Goal: Task Accomplishment & Management: Manage account settings

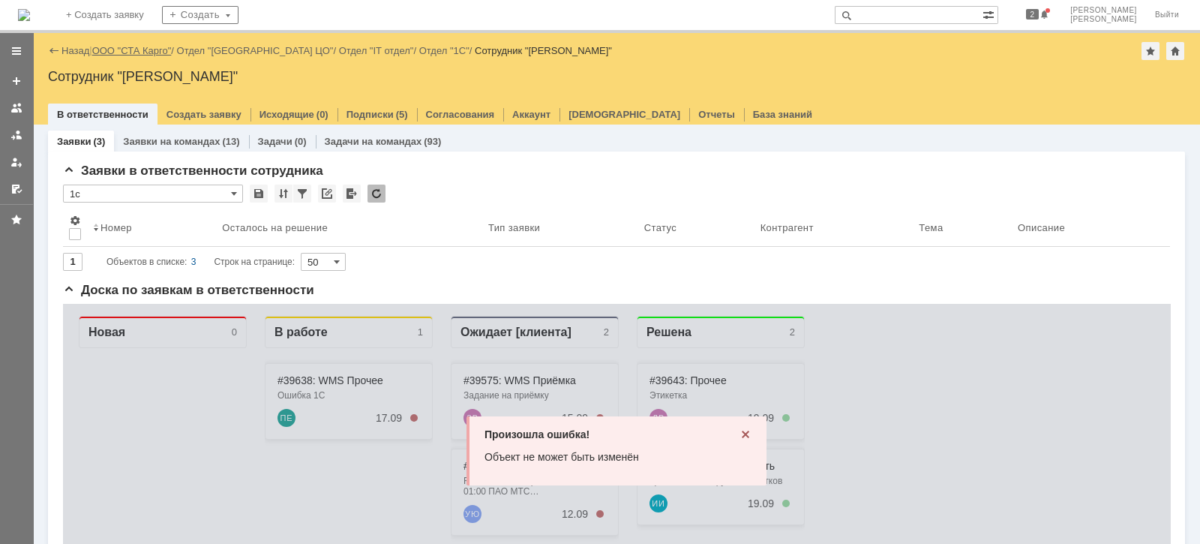
click at [162, 45] on link "ООО "СТА Карго"" at bounding box center [132, 50] width 80 height 11
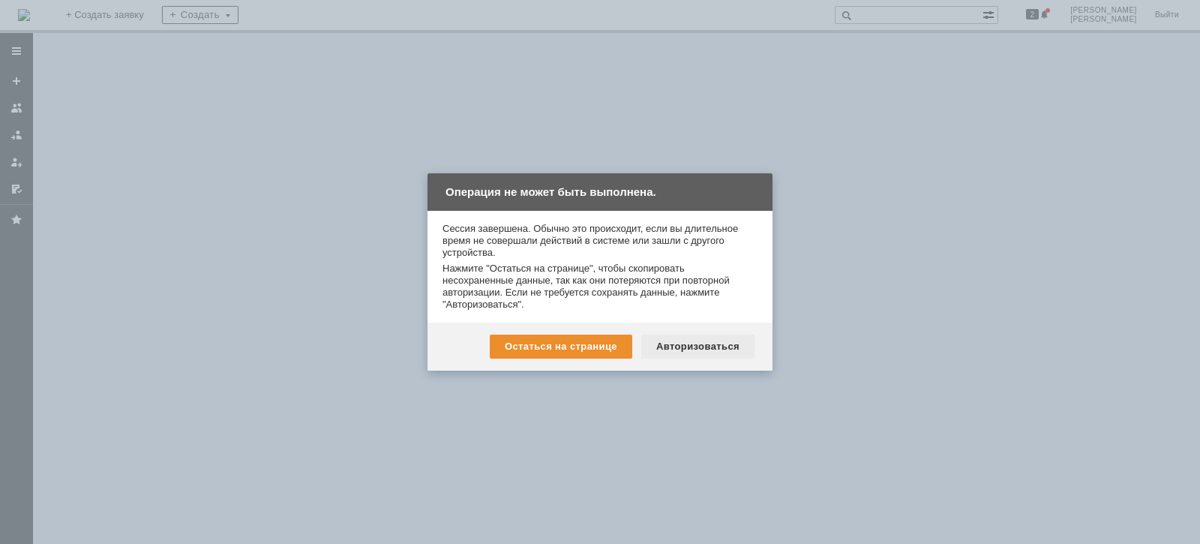
click at [719, 341] on div "Авторизоваться" at bounding box center [697, 347] width 113 height 24
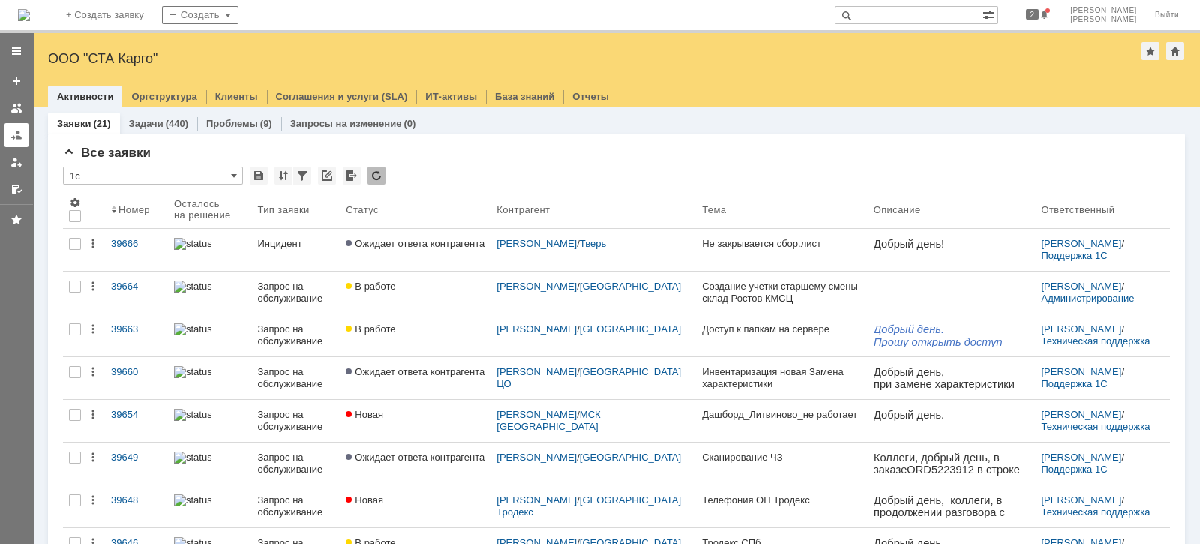
click at [19, 129] on div at bounding box center [17, 135] width 12 height 12
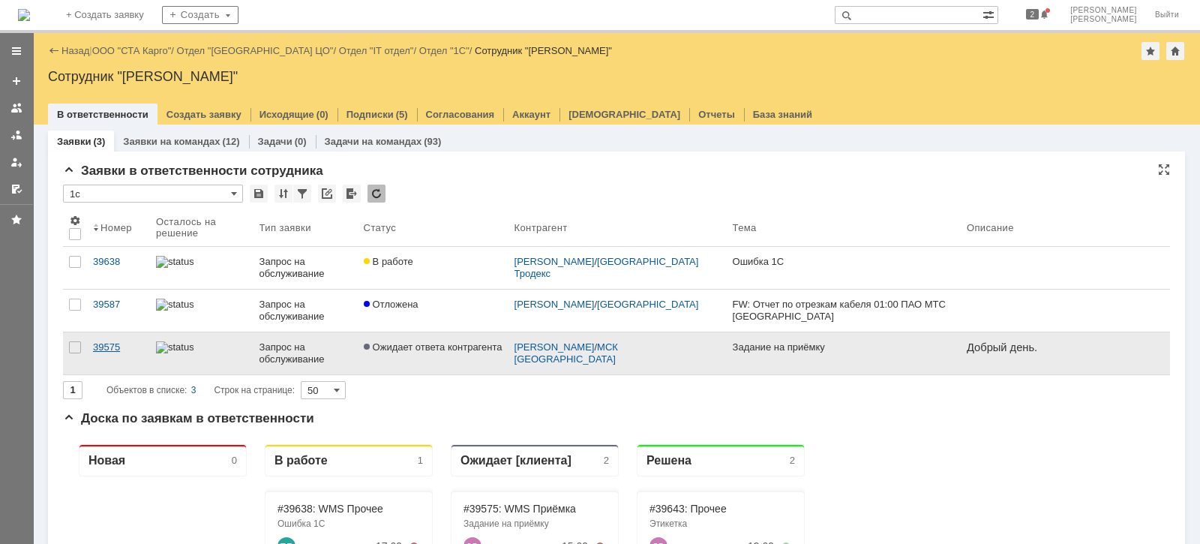
click at [123, 338] on link "39575" at bounding box center [118, 353] width 63 height 42
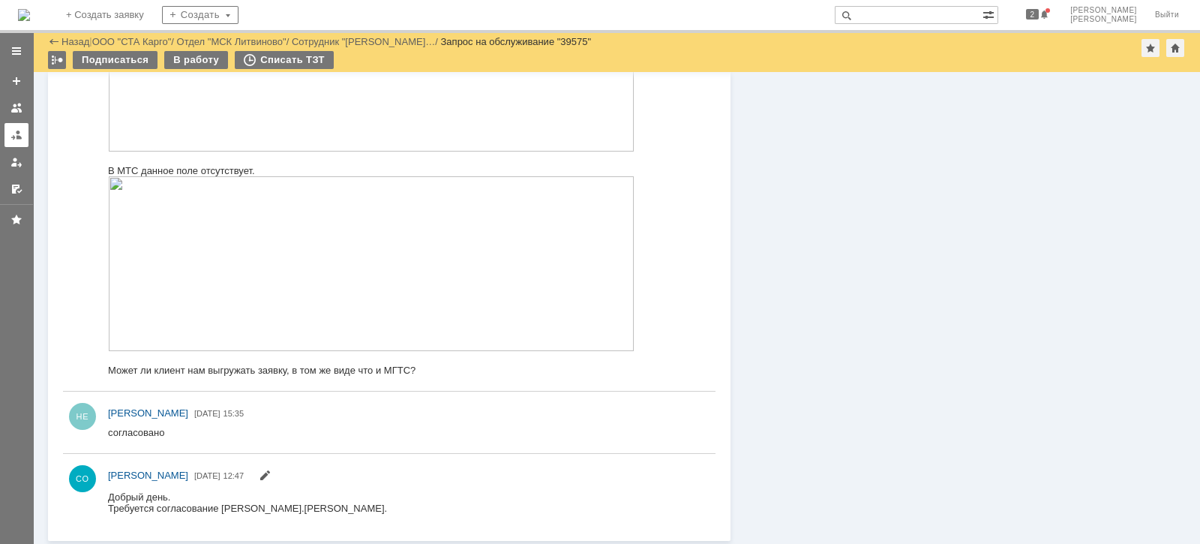
click at [21, 135] on div at bounding box center [17, 135] width 12 height 12
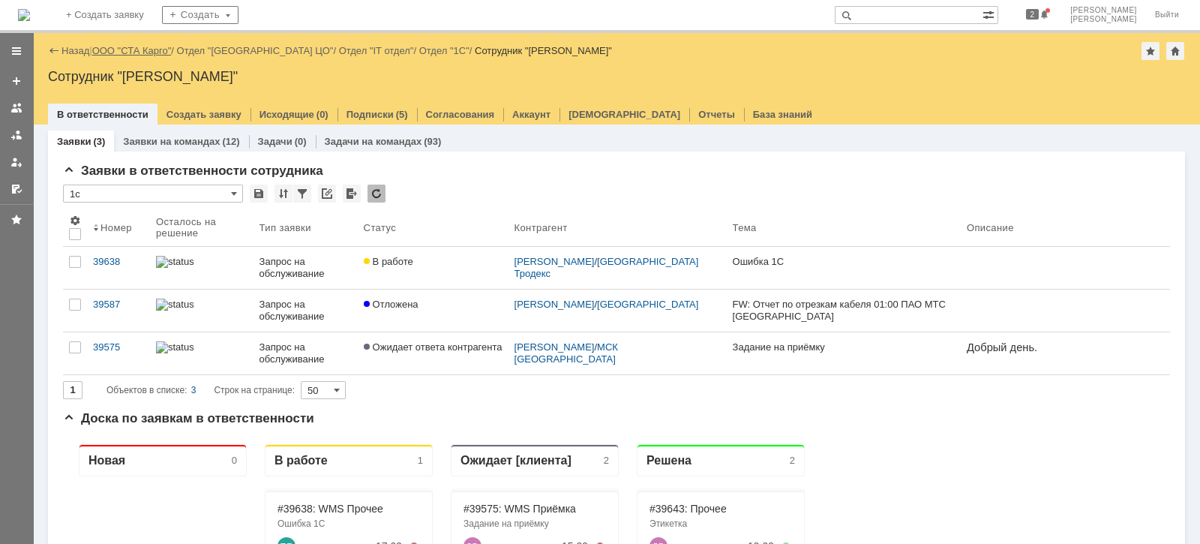
click at [142, 50] on link "ООО "СТА Карго"" at bounding box center [132, 50] width 80 height 11
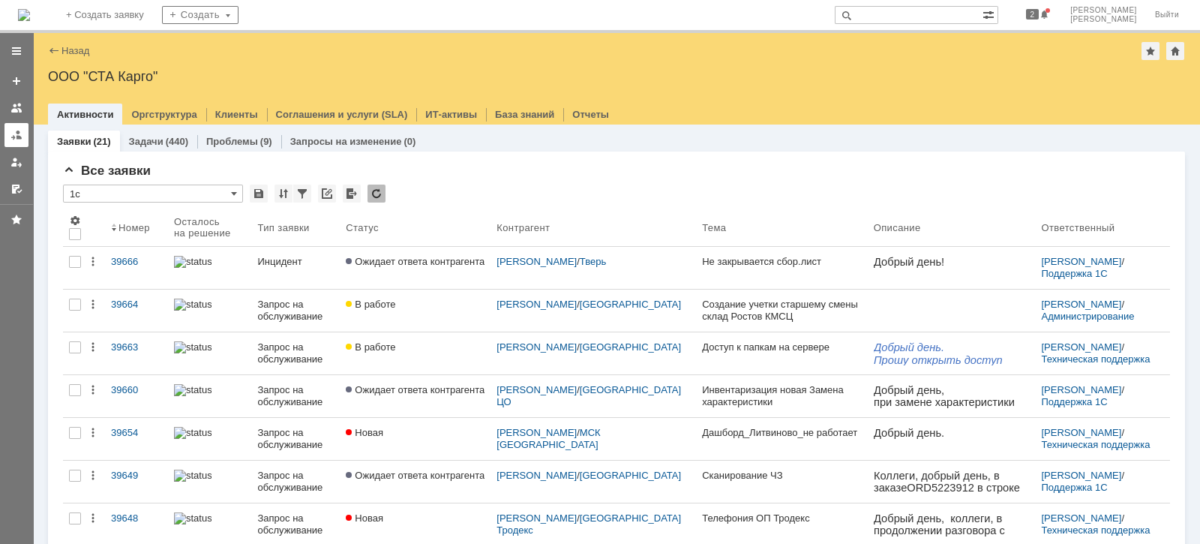
click at [15, 131] on div at bounding box center [17, 135] width 12 height 12
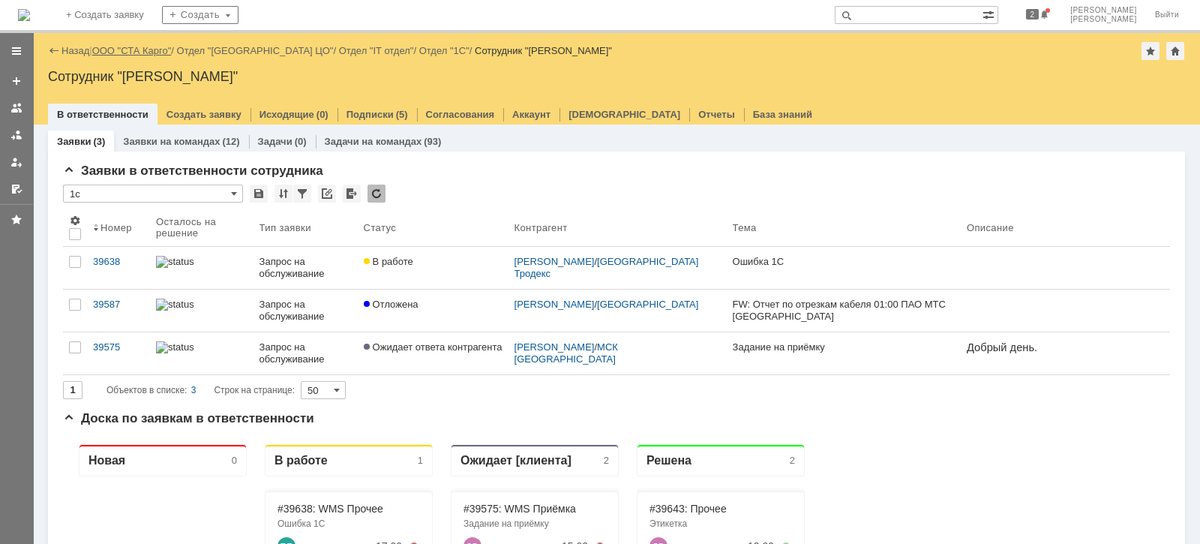
click at [136, 53] on link "ООО "СТА Карго"" at bounding box center [132, 50] width 80 height 11
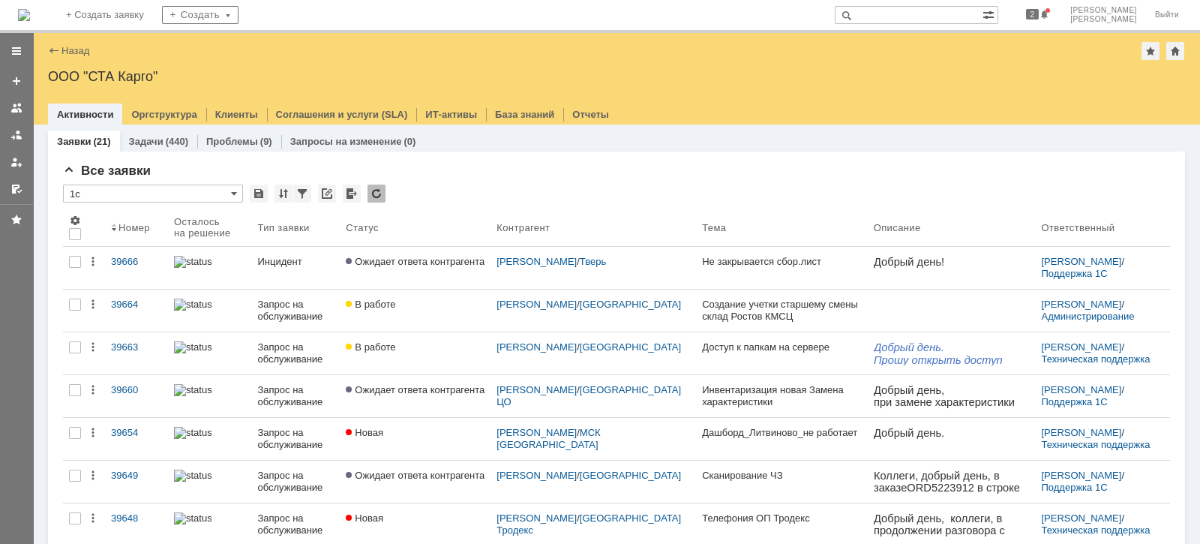
click at [894, 122] on div "Активности Оргструктура Клиенты Соглашения и услуги (SLA) ИТ-активы База знаний…" at bounding box center [616, 114] width 1137 height 21
click at [889, 86] on div "Назад | ООО "СТА Карго" ООО "СТА Карго" root$101 Активности Оргструктура Клиент…" at bounding box center [616, 79] width 1167 height 92
click at [1001, 100] on div at bounding box center [616, 99] width 1137 height 12
click at [11, 138] on div at bounding box center [17, 135] width 12 height 12
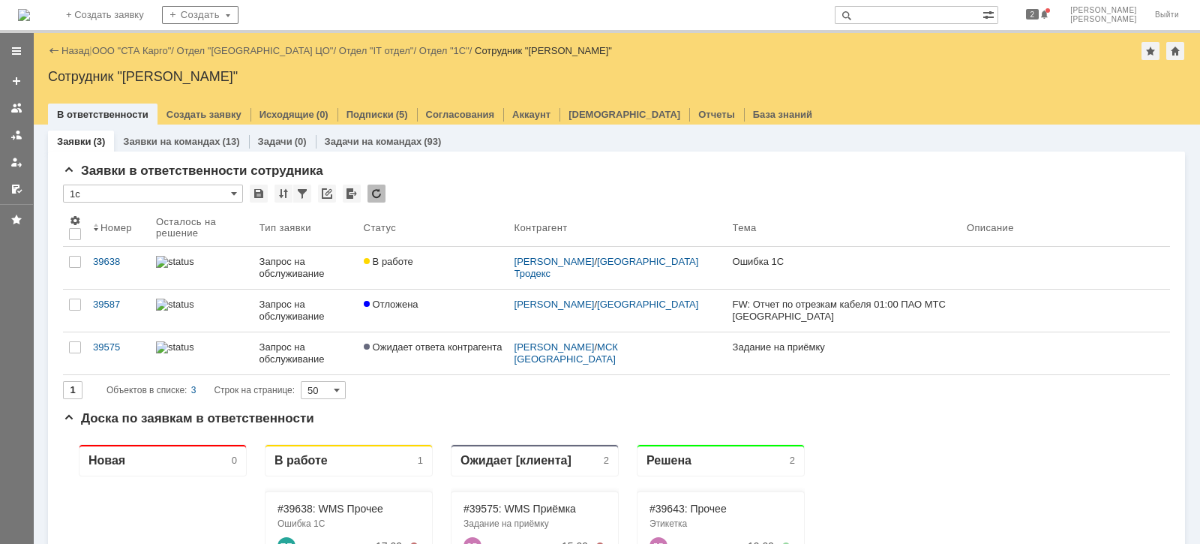
click at [116, 347] on div "39575" at bounding box center [118, 347] width 51 height 12
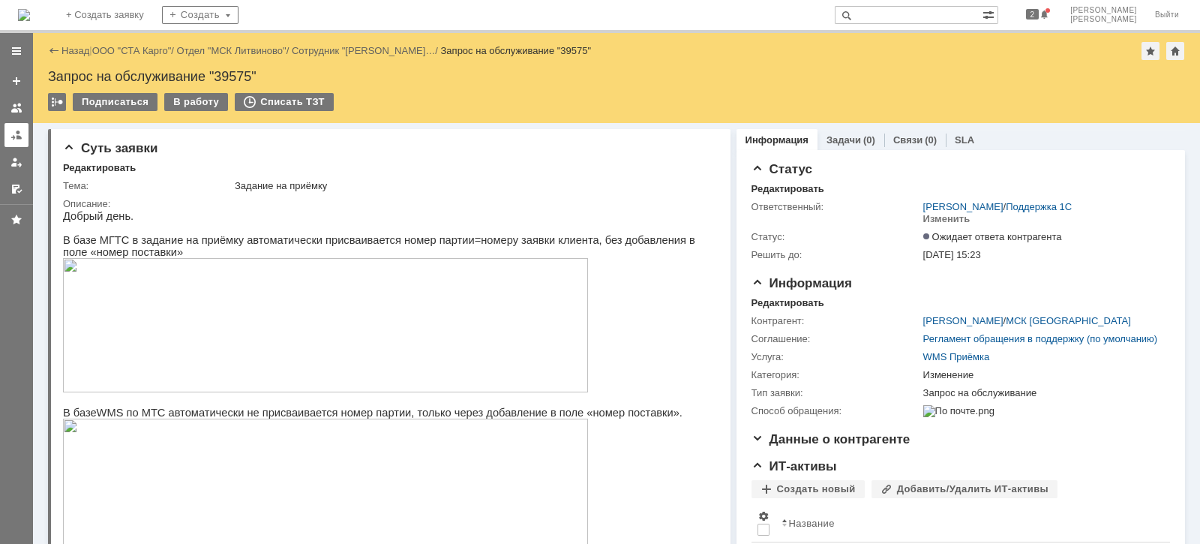
click at [13, 140] on link at bounding box center [17, 135] width 24 height 24
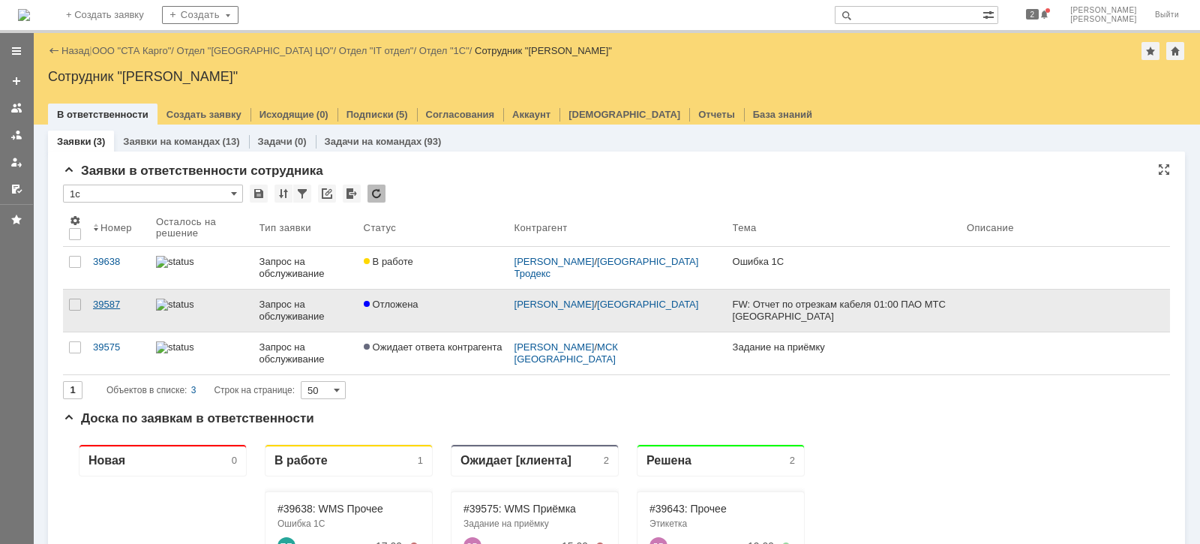
click at [124, 299] on div "39587" at bounding box center [118, 305] width 51 height 12
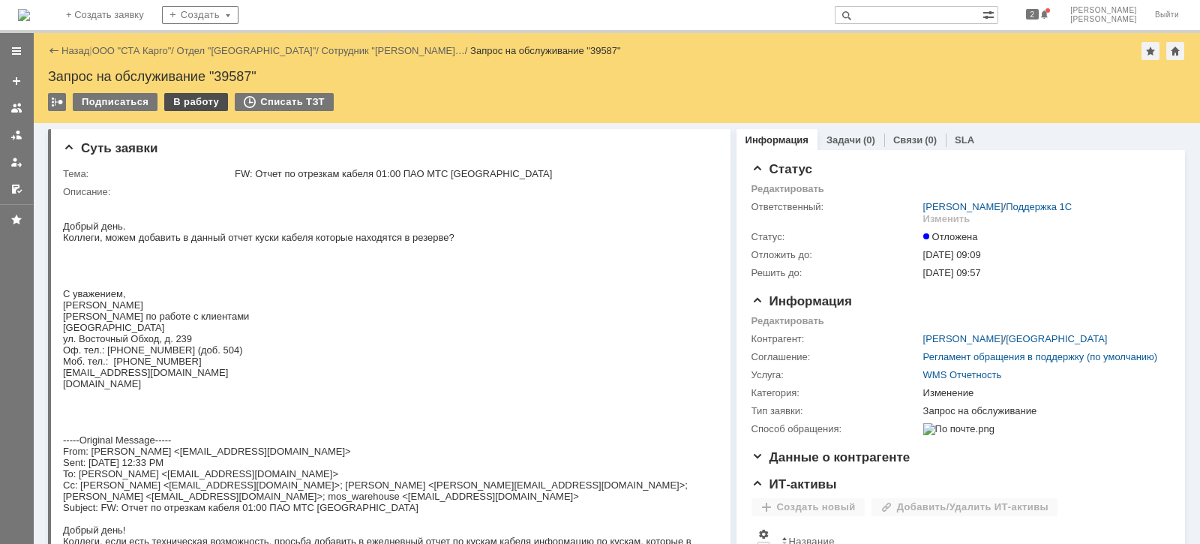
click at [184, 104] on div "В работу" at bounding box center [196, 102] width 64 height 18
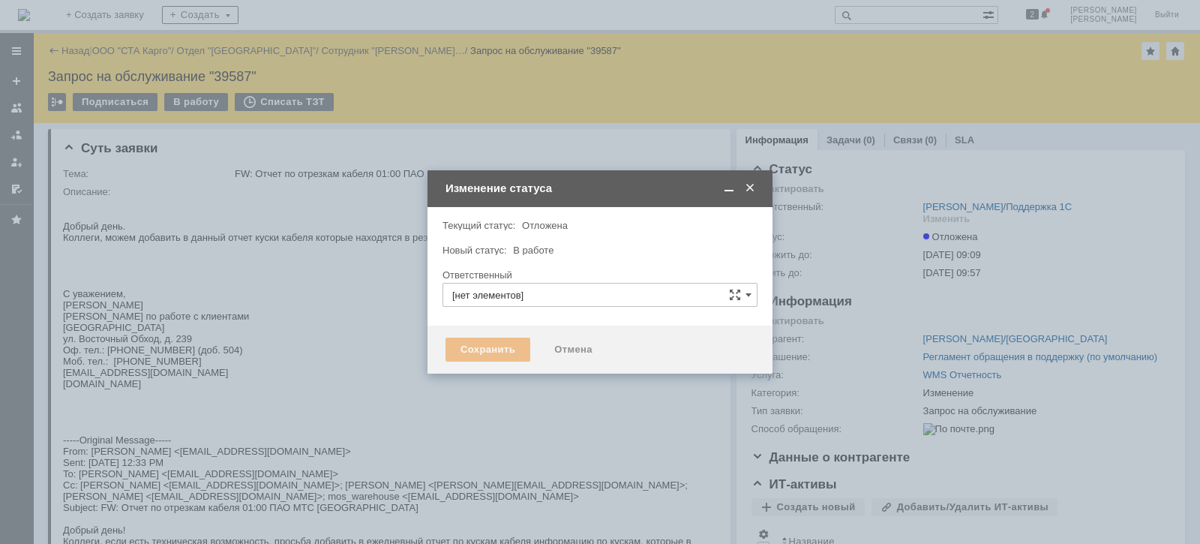
type input "[PERSON_NAME]"
type input "Изменение"
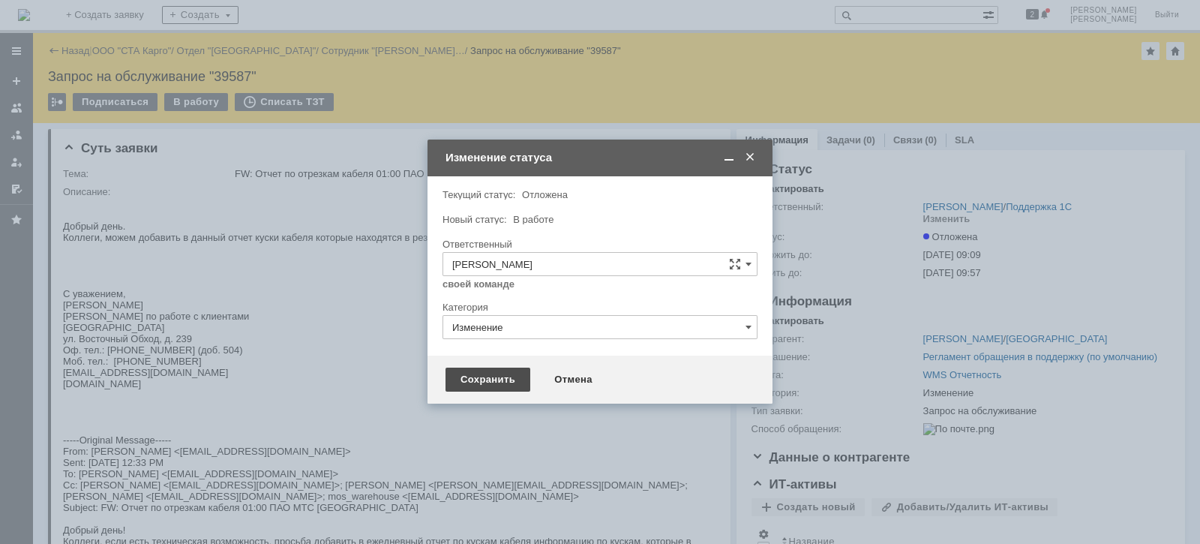
click at [474, 377] on div "Сохранить" at bounding box center [488, 380] width 85 height 24
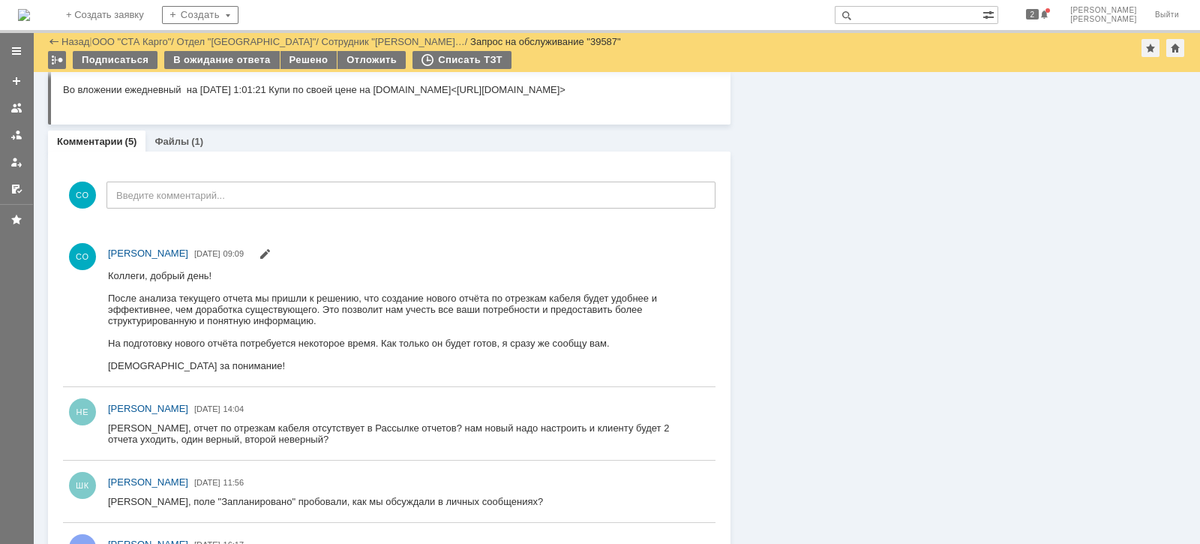
scroll to position [563, 0]
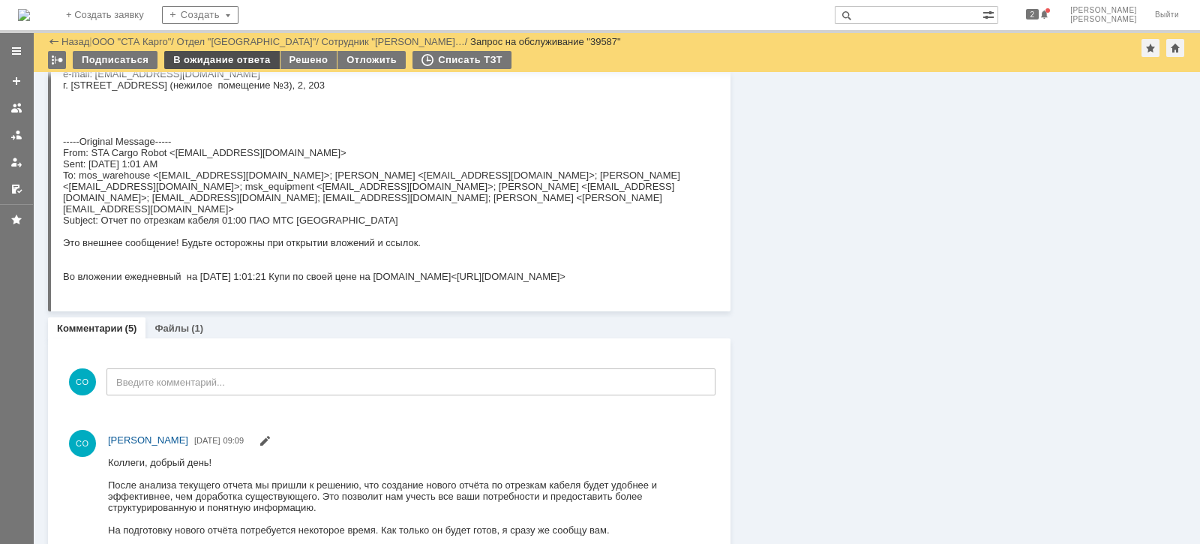
click at [242, 60] on div "В ожидание ответа" at bounding box center [221, 60] width 115 height 18
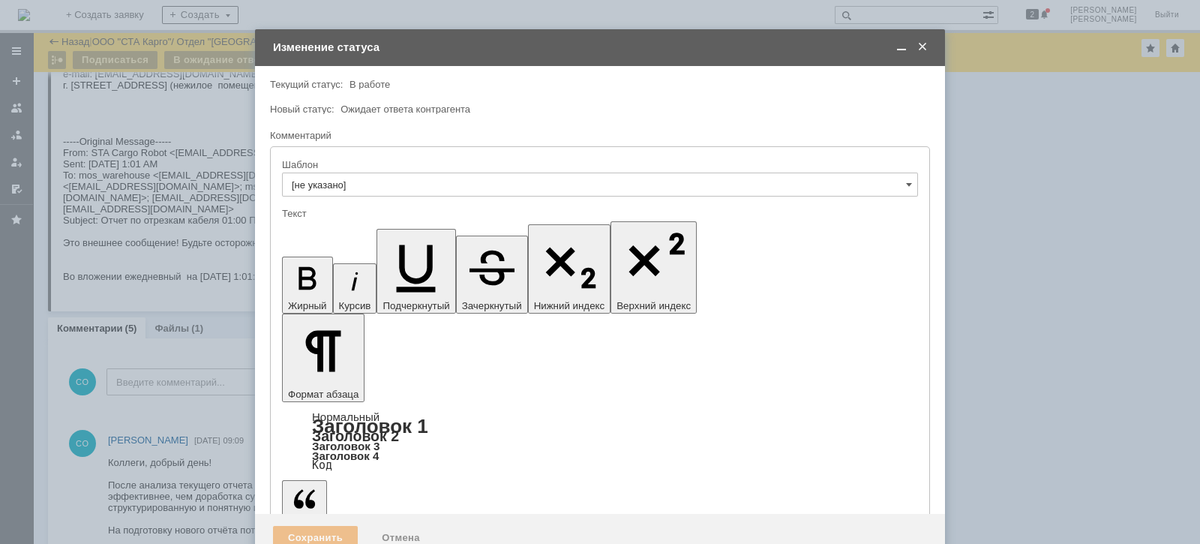
scroll to position [0, 0]
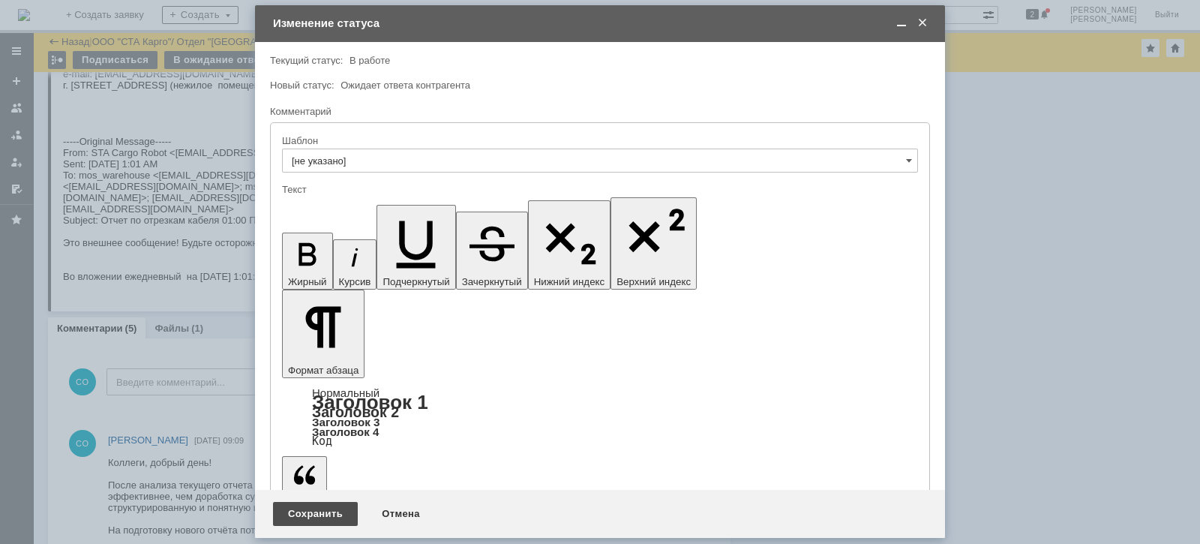
click at [329, 514] on div "Сохранить" at bounding box center [315, 514] width 85 height 24
click at [308, 512] on div "Сохранить" at bounding box center [315, 514] width 85 height 24
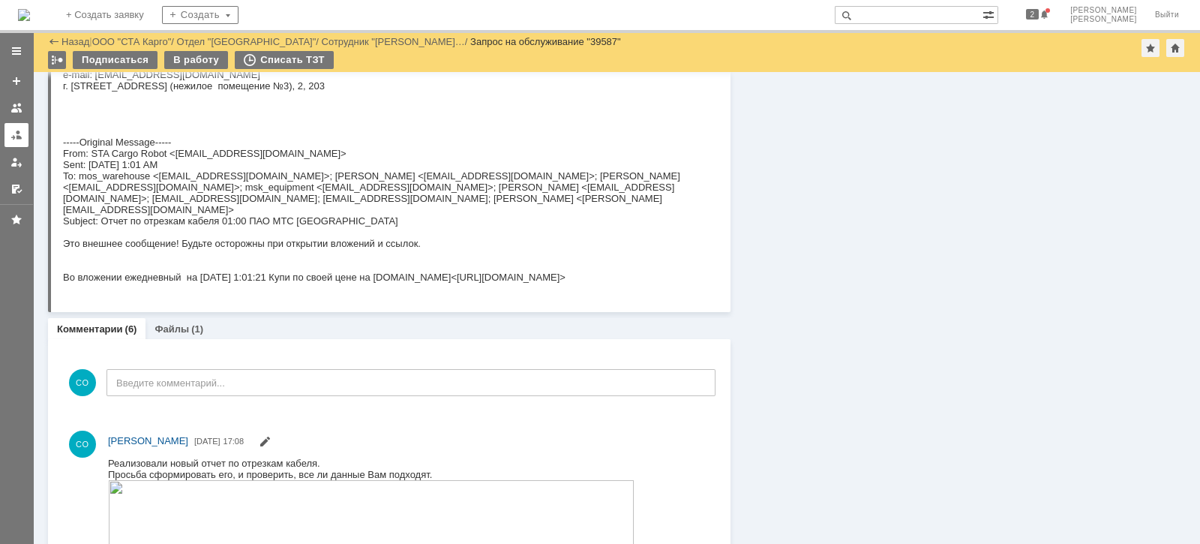
click at [11, 133] on div at bounding box center [17, 135] width 12 height 12
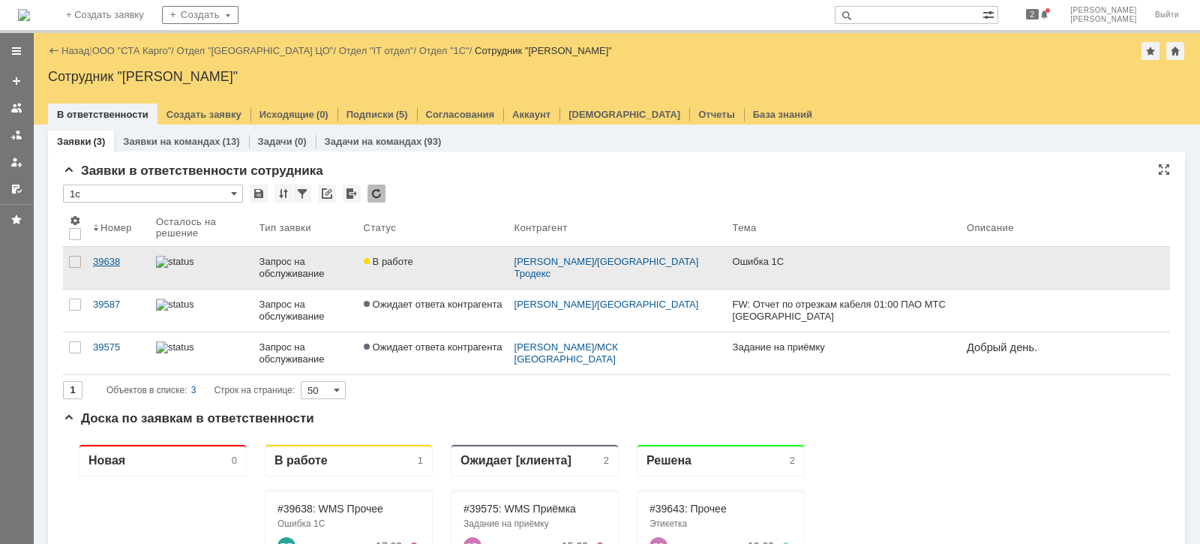
click at [116, 259] on div "39638" at bounding box center [118, 262] width 51 height 12
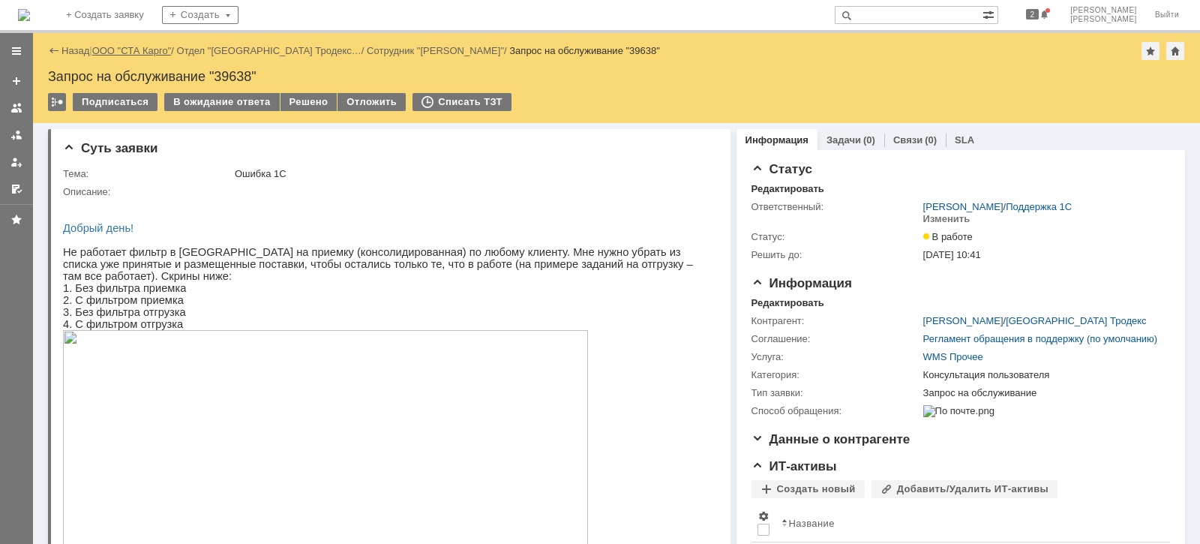
click at [124, 49] on link "ООО "СТА Карго"" at bounding box center [132, 50] width 80 height 11
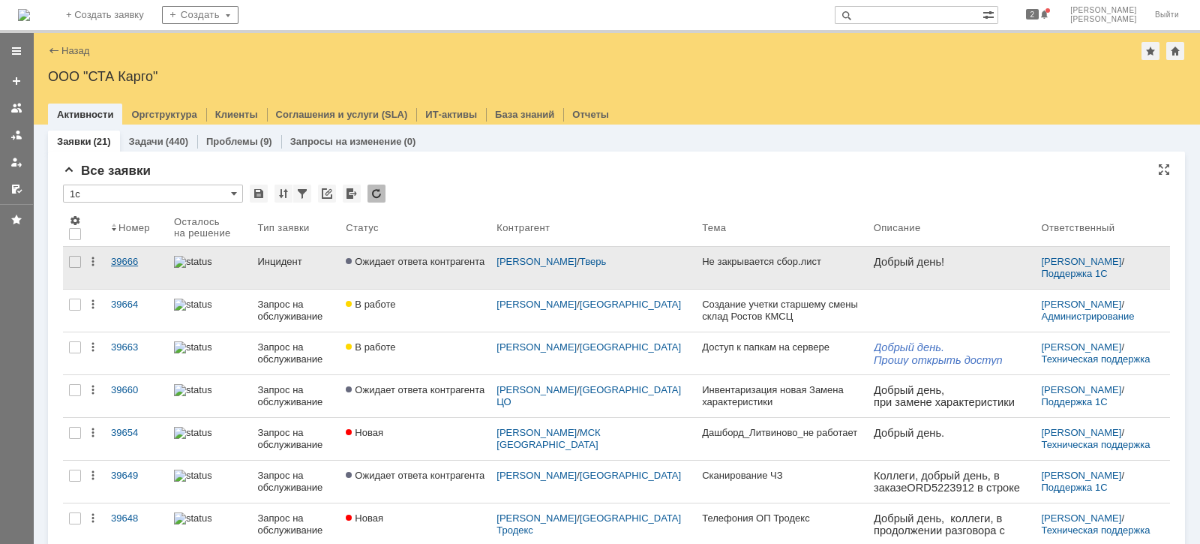
click at [147, 263] on div "39666" at bounding box center [136, 262] width 51 height 12
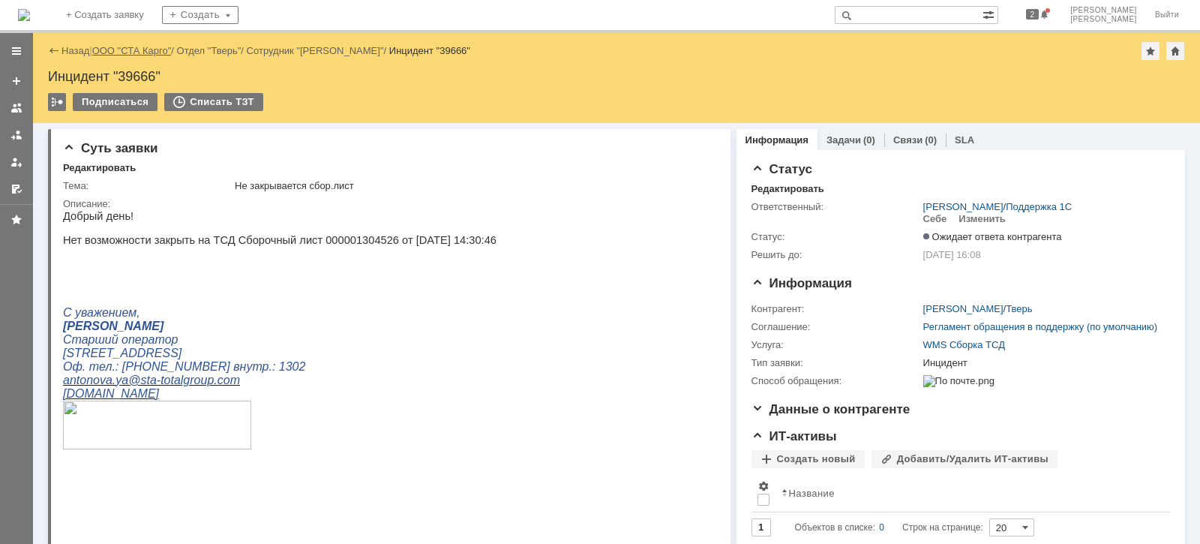
click at [160, 47] on link "ООО "СТА Карго"" at bounding box center [132, 50] width 80 height 11
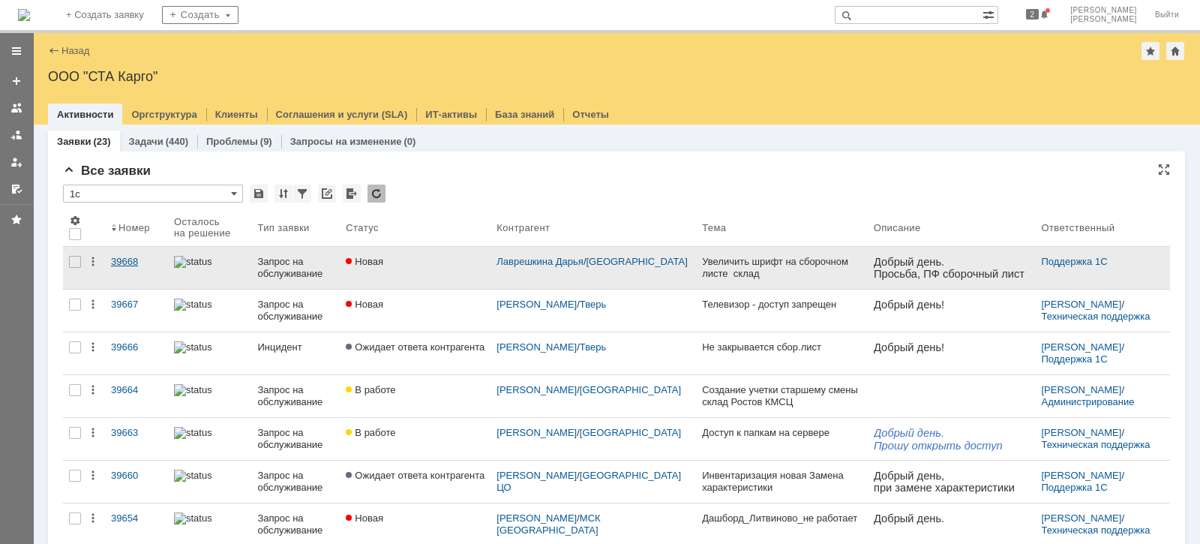
click at [122, 260] on div "39668" at bounding box center [136, 262] width 51 height 12
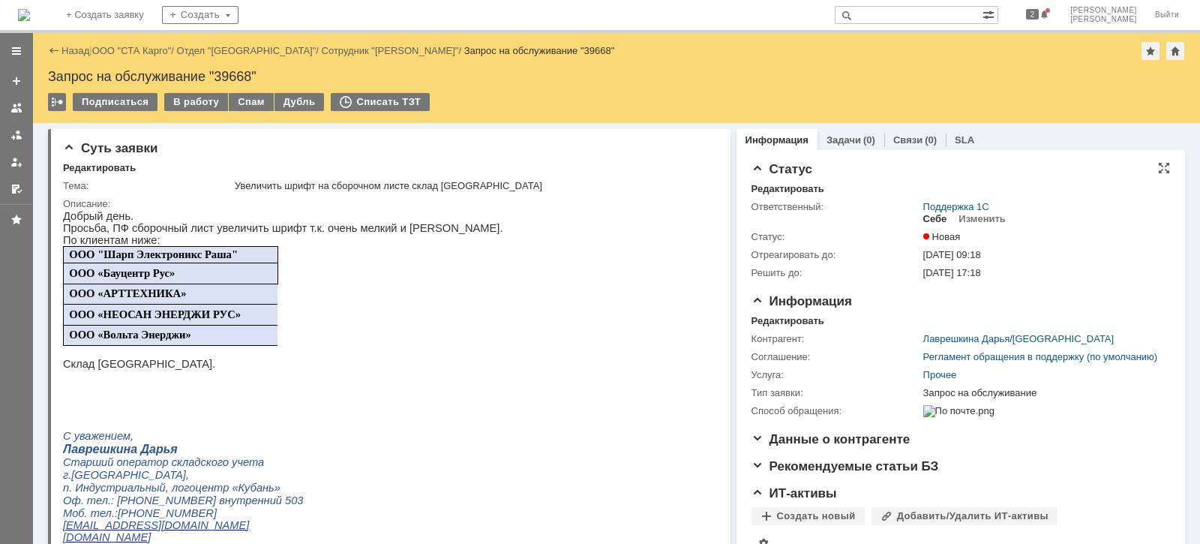
click at [923, 220] on div "Себе" at bounding box center [935, 219] width 24 height 12
click at [191, 101] on div "В работу" at bounding box center [196, 102] width 64 height 18
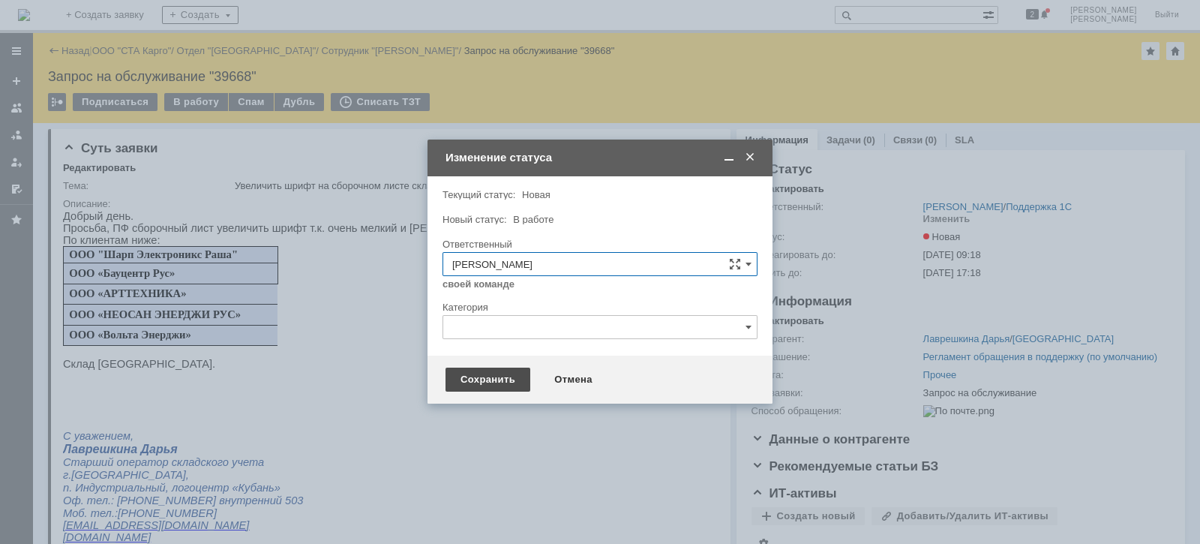
click at [470, 383] on div "Сохранить" at bounding box center [488, 380] width 85 height 24
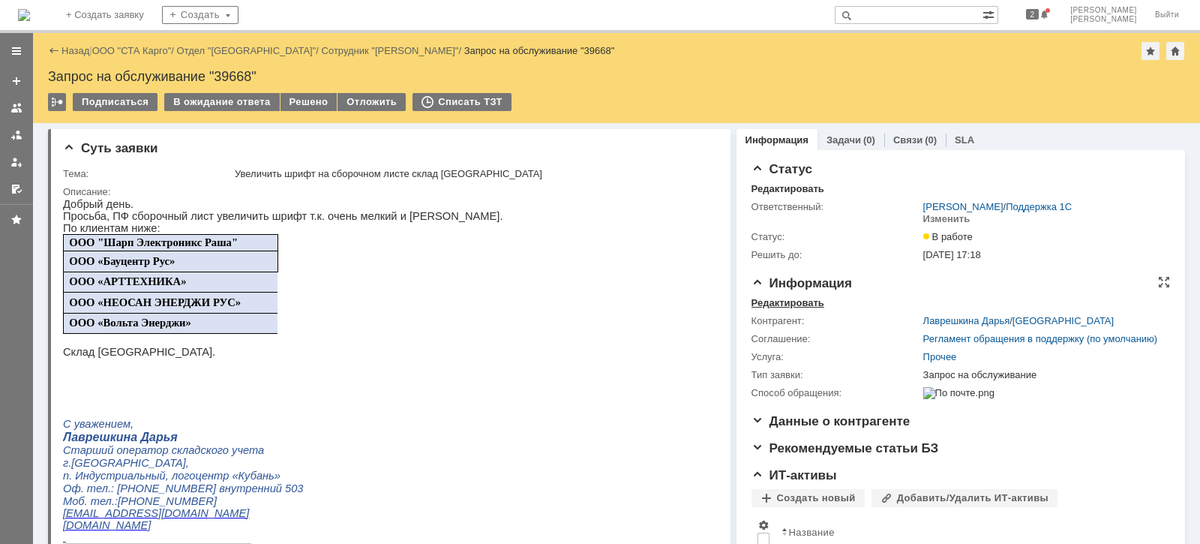
click at [788, 300] on div "Редактировать" at bounding box center [788, 303] width 73 height 12
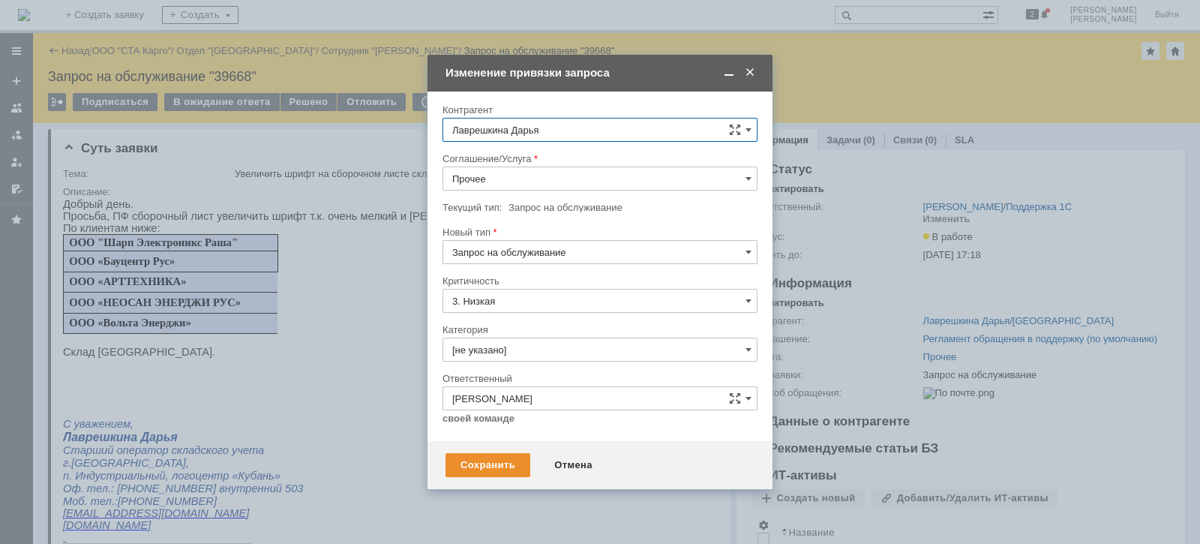
click at [533, 184] on input "Прочее" at bounding box center [600, 179] width 315 height 24
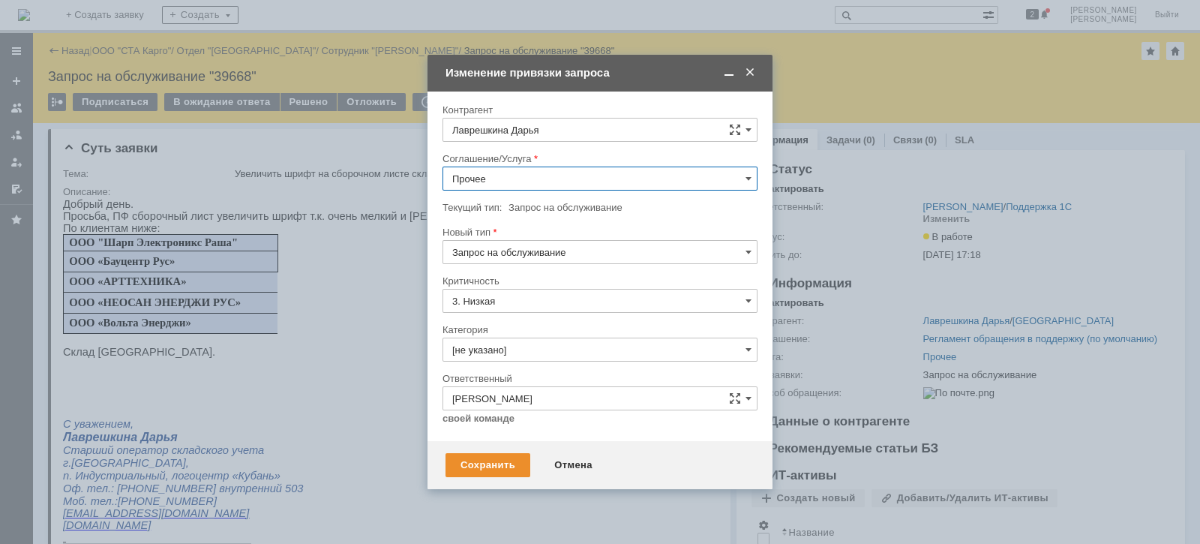
scroll to position [530, 0]
click at [544, 293] on span "WMS Сборка" at bounding box center [600, 295] width 296 height 12
type input "WMS Сборка"
click at [533, 348] on input "[не указано]" at bounding box center [600, 350] width 315 height 24
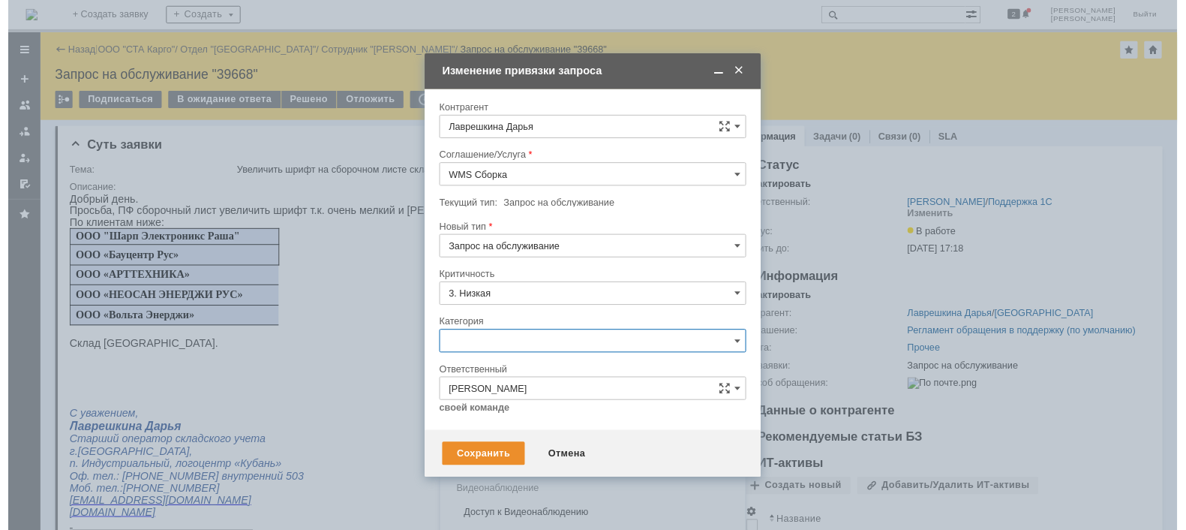
scroll to position [35, 0]
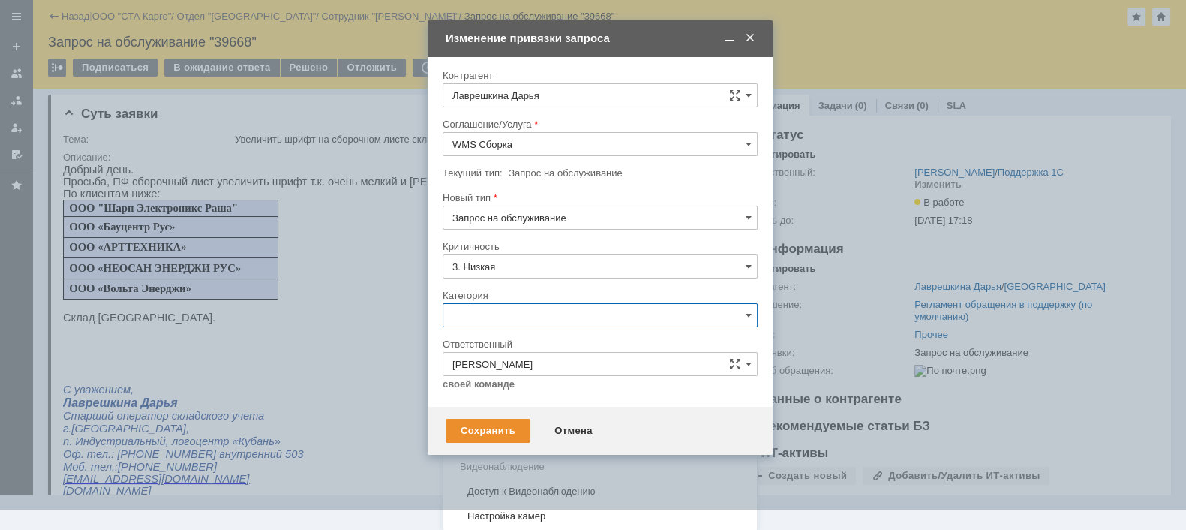
click at [528, 388] on span "Изменение" at bounding box center [600, 392] width 296 height 12
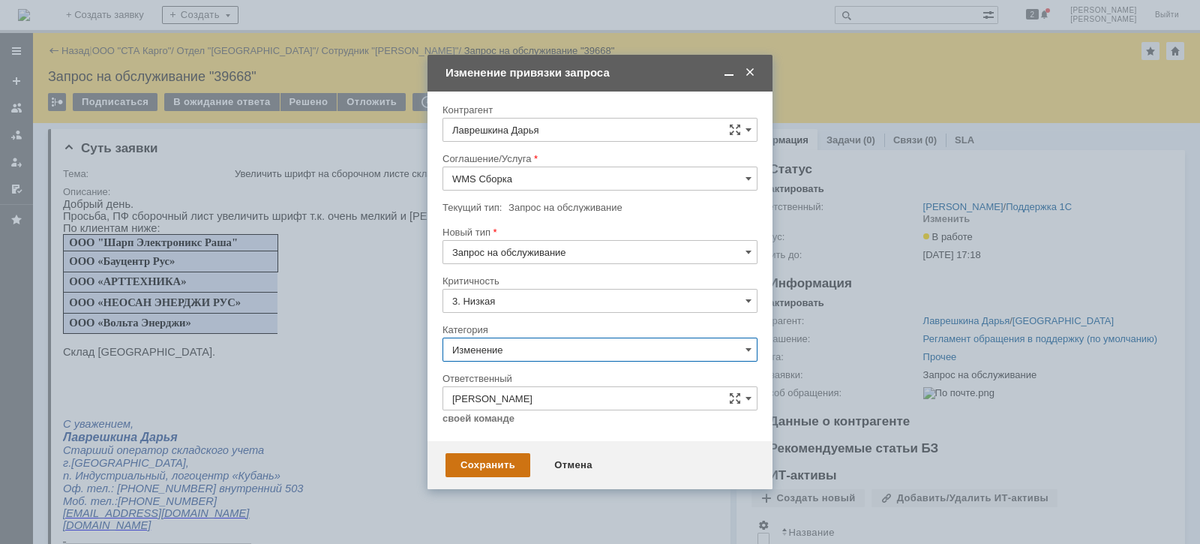
type input "Изменение"
click at [478, 458] on div "Сохранить" at bounding box center [488, 465] width 85 height 24
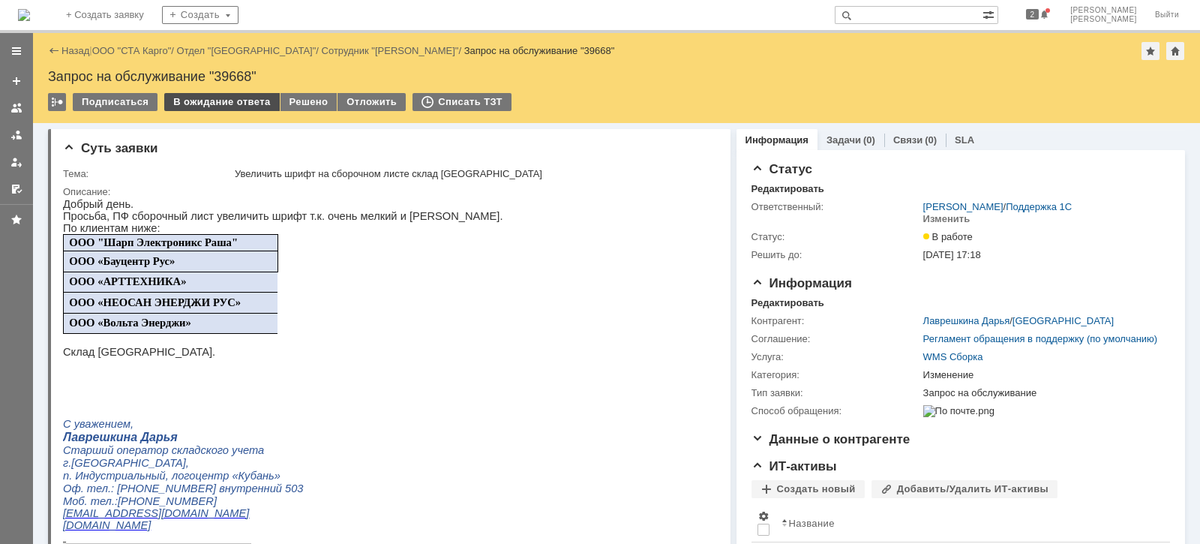
click at [206, 93] on div "В ожидание ответа" at bounding box center [221, 102] width 115 height 18
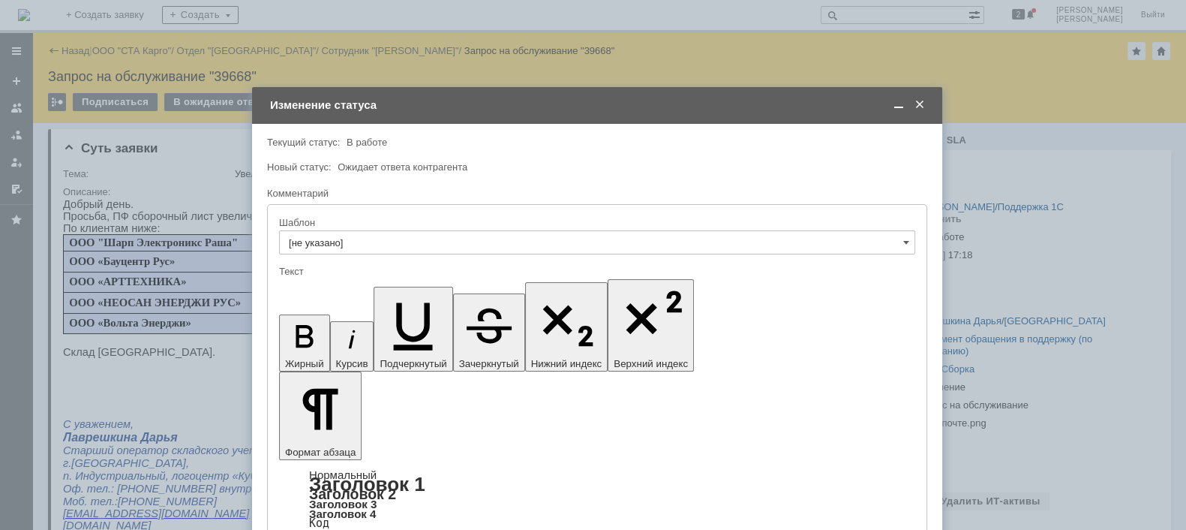
drag, startPoint x: 587, startPoint y: 55, endPoint x: 582, endPoint y: 110, distance: 55.7
click at [582, 110] on div "Изменение статуса" at bounding box center [598, 105] width 657 height 17
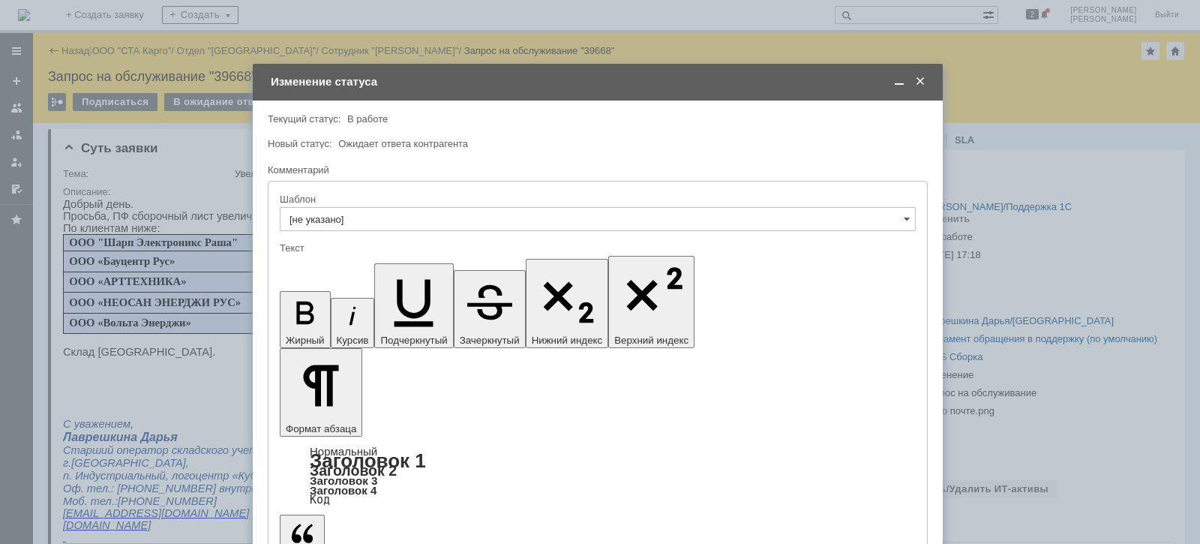
drag, startPoint x: 591, startPoint y: 112, endPoint x: 593, endPoint y: 62, distance: 50.3
click at [593, 64] on td "Изменение статуса" at bounding box center [598, 82] width 690 height 37
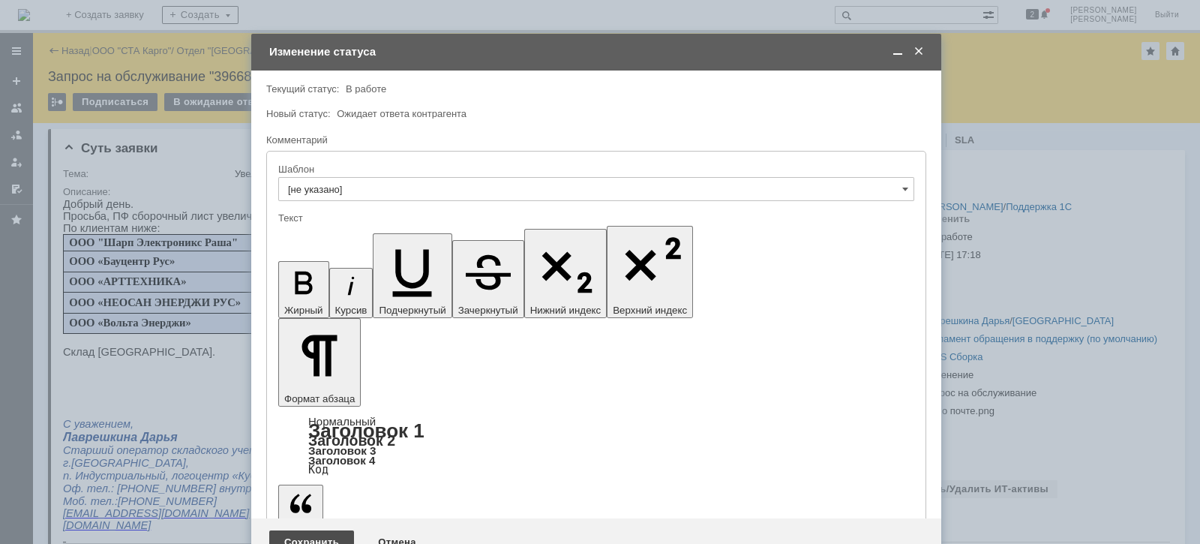
click at [311, 530] on div "Сохранить" at bounding box center [311, 542] width 85 height 24
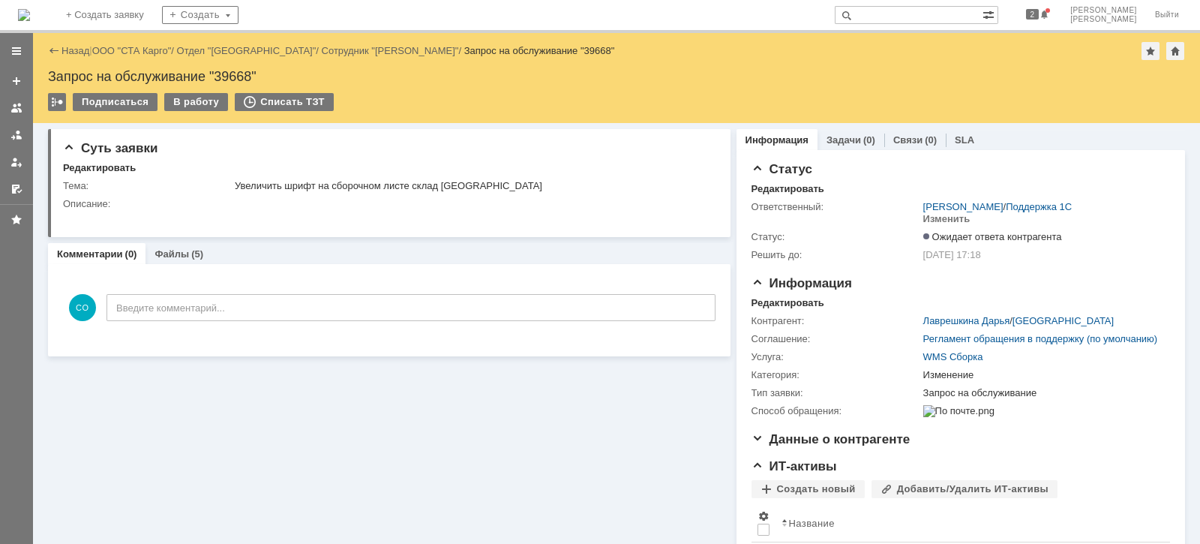
scroll to position [0, 0]
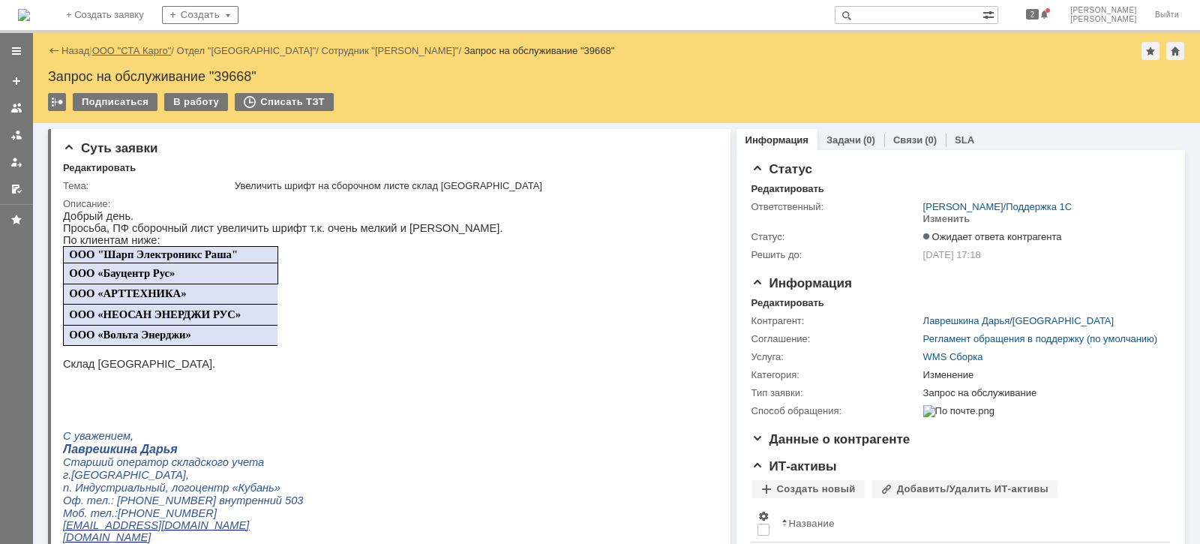
click at [134, 50] on link "ООО "СТА Карго"" at bounding box center [132, 50] width 80 height 11
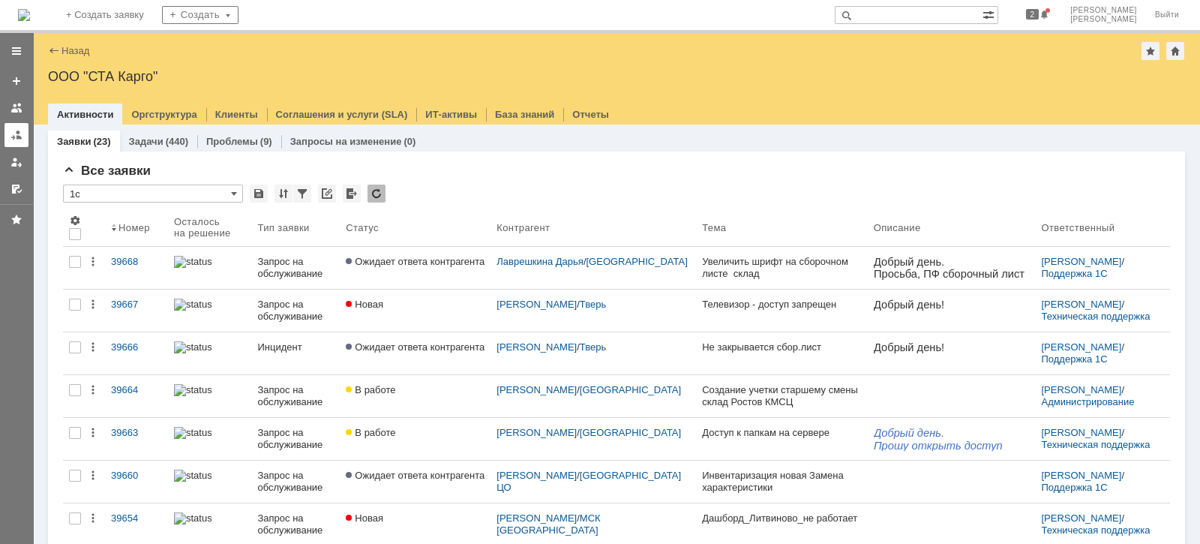
click at [20, 132] on div at bounding box center [17, 135] width 12 height 12
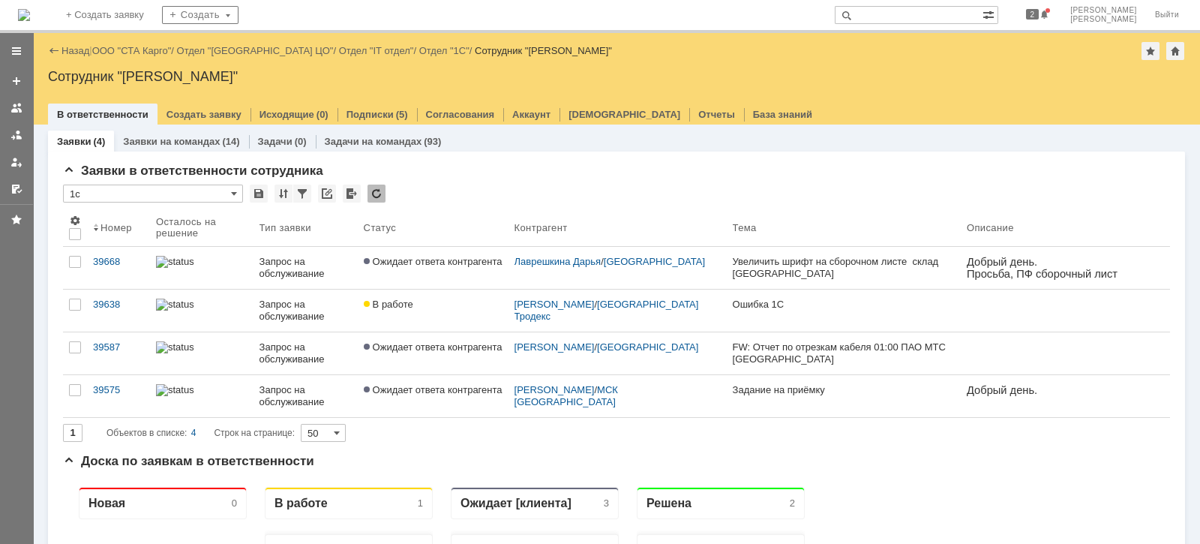
click at [116, 46] on link "ООО "СТА Карго"" at bounding box center [132, 50] width 80 height 11
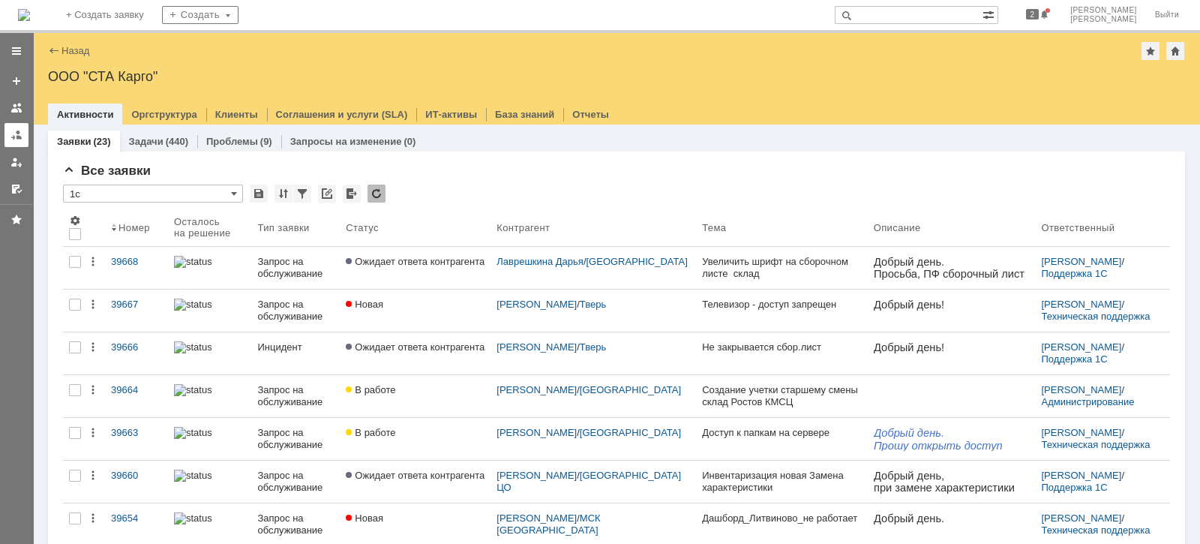
click at [19, 131] on div at bounding box center [17, 135] width 12 height 12
